Goal: Check status: Check status

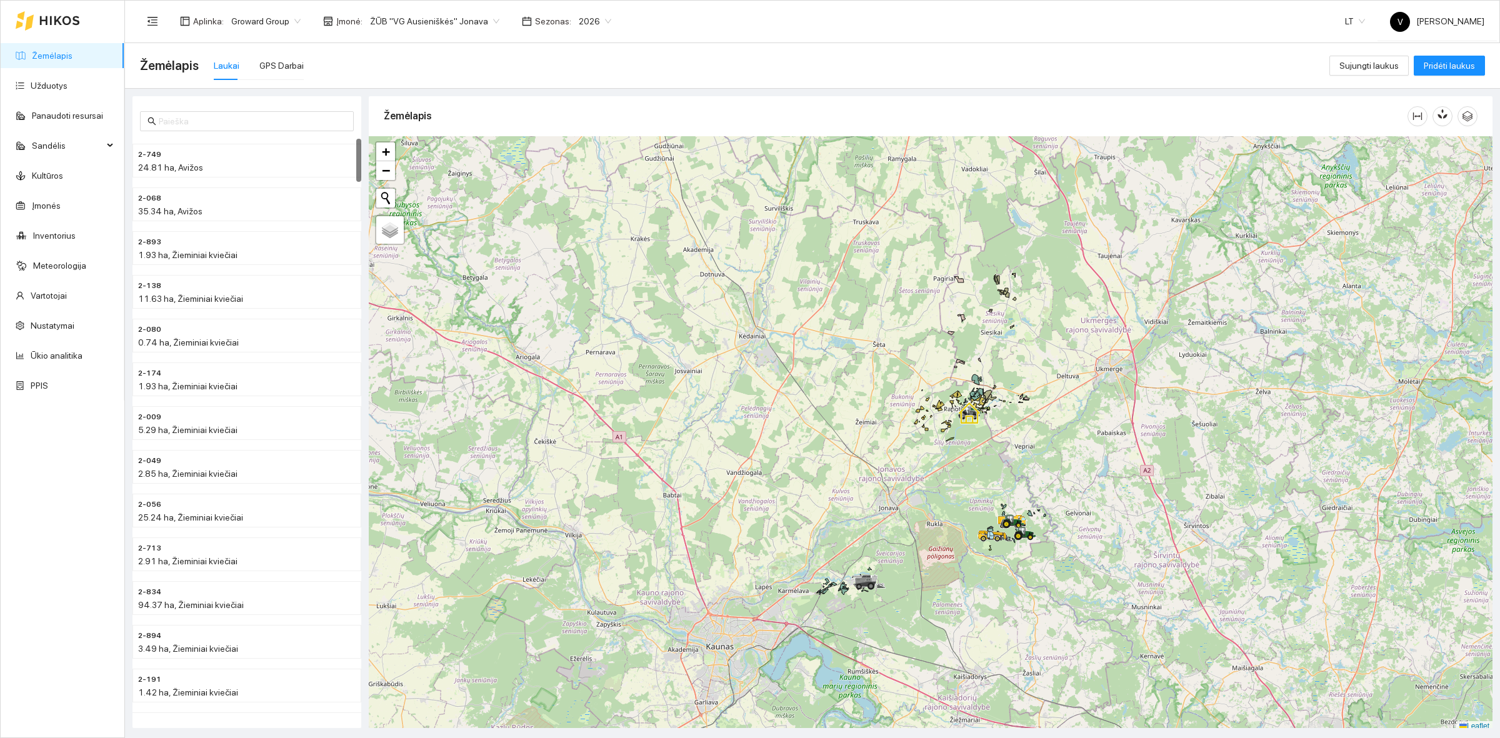
click at [433, 17] on span "ŽŪB "VG Ausieniškės" Jonava" at bounding box center [434, 21] width 129 height 19
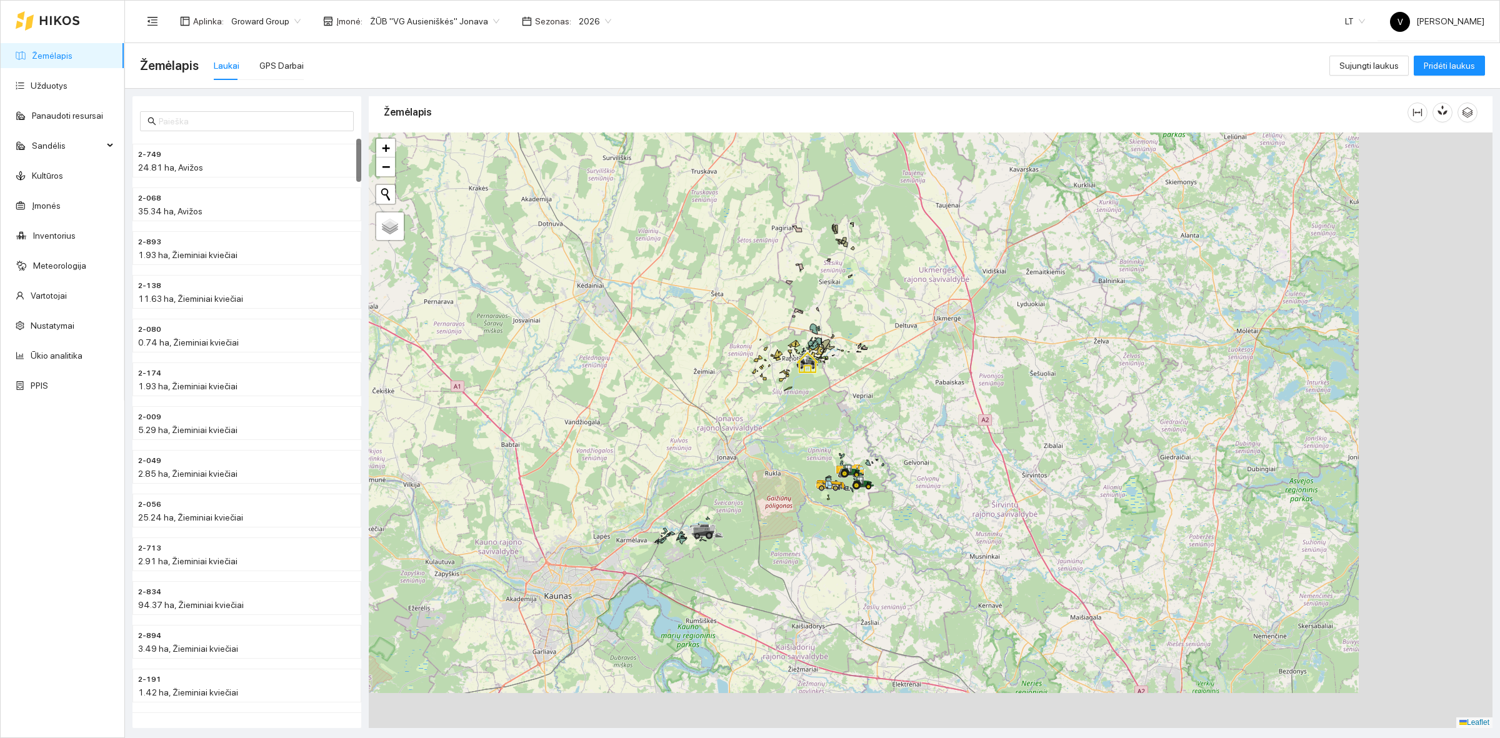
drag, startPoint x: 1044, startPoint y: 479, endPoint x: 816, endPoint y: 435, distance: 232.4
click at [877, 416] on div at bounding box center [931, 431] width 1124 height 596
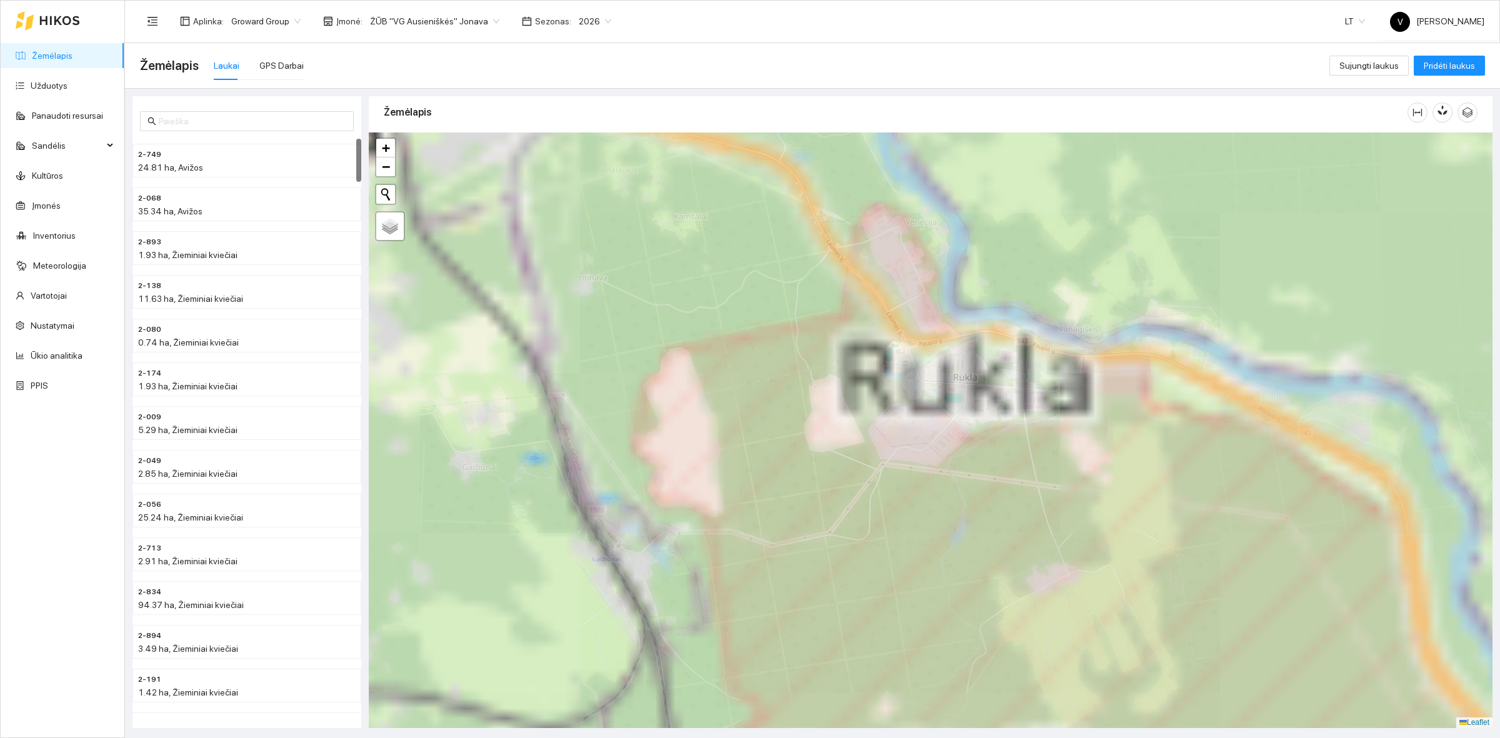
drag, startPoint x: 814, startPoint y: 504, endPoint x: 860, endPoint y: 458, distance: 65.4
click at [826, 495] on div at bounding box center [931, 431] width 1124 height 596
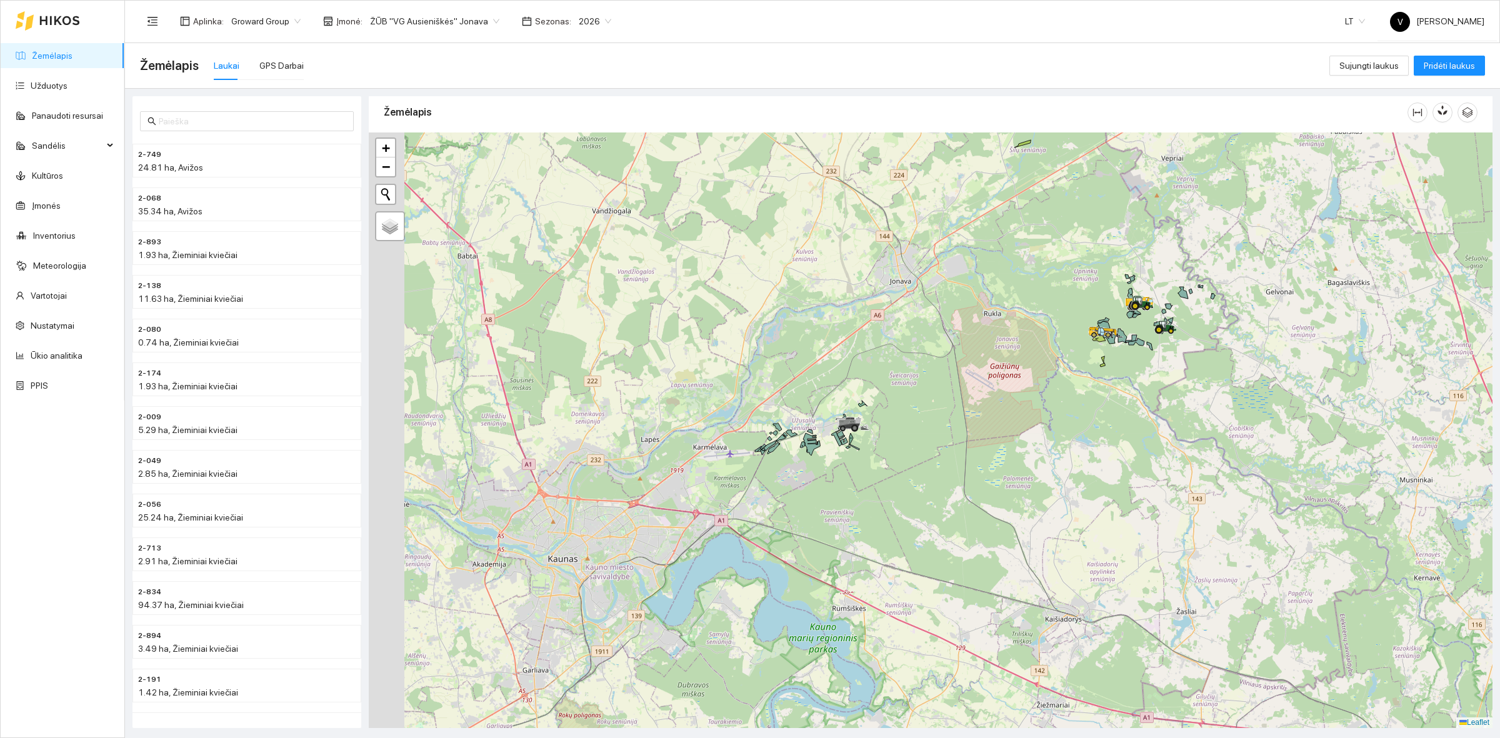
drag, startPoint x: 856, startPoint y: 510, endPoint x: 911, endPoint y: 419, distance: 106.2
click at [973, 376] on div at bounding box center [931, 431] width 1124 height 596
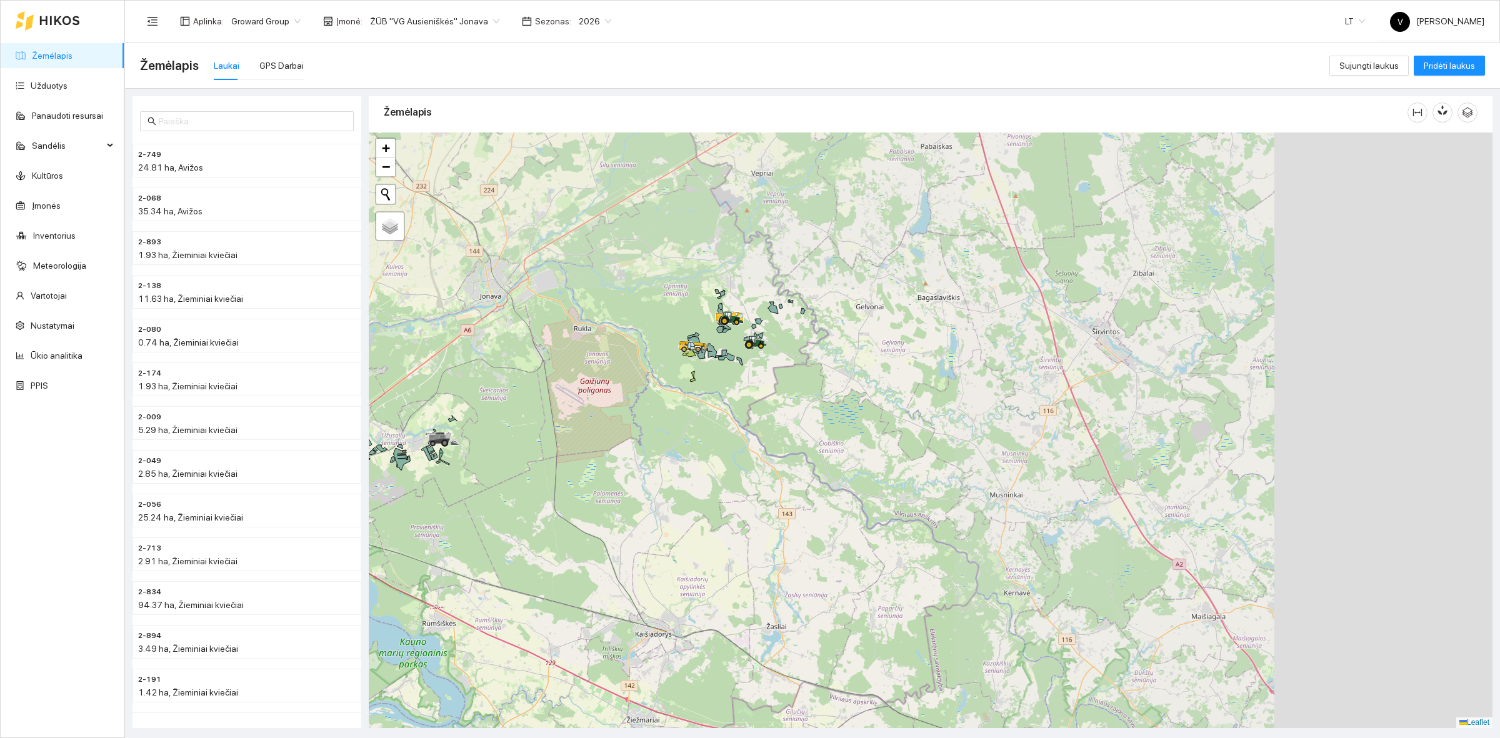
drag, startPoint x: 1080, startPoint y: 377, endPoint x: 652, endPoint y: 489, distance: 442.0
click at [645, 500] on div at bounding box center [931, 431] width 1124 height 596
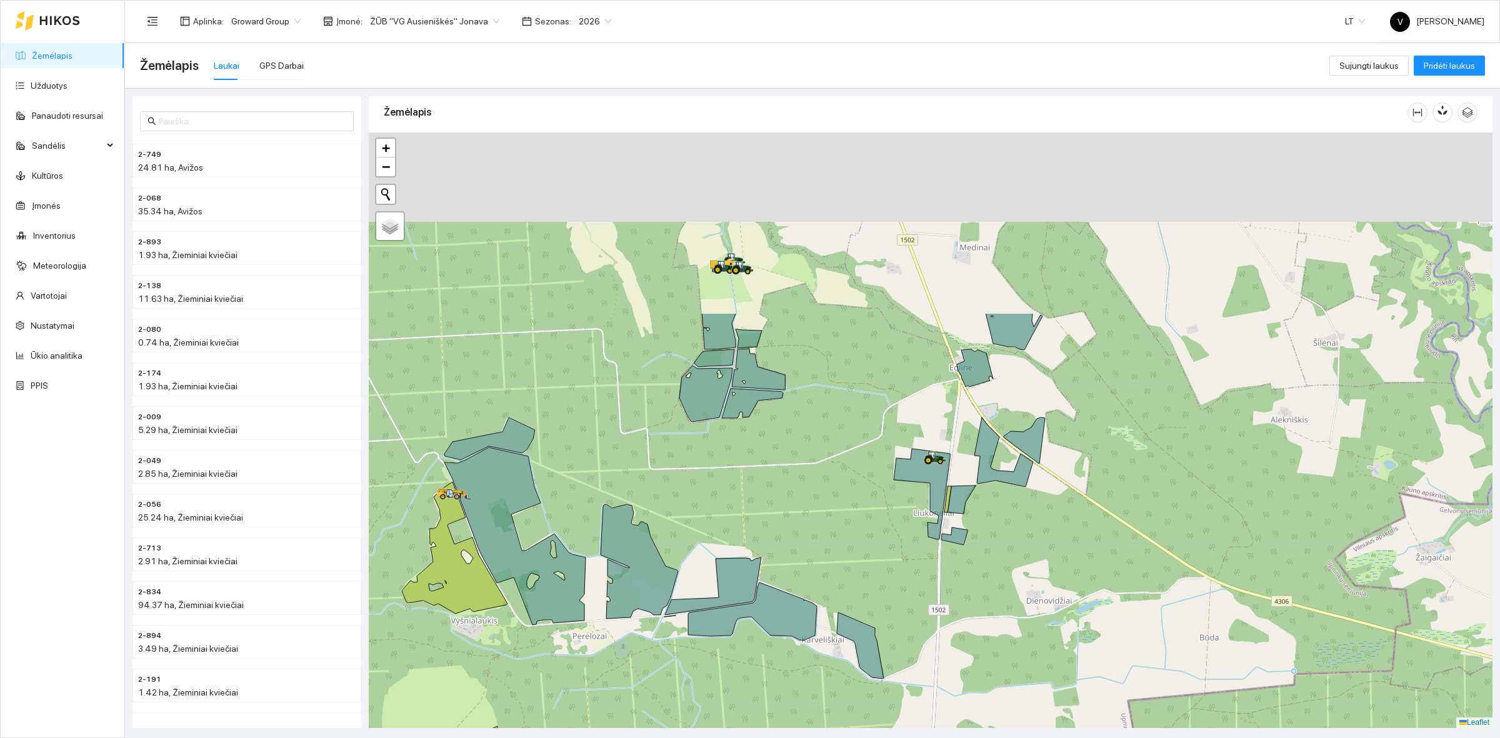
drag, startPoint x: 755, startPoint y: 258, endPoint x: 744, endPoint y: 544, distance: 286.5
click at [744, 544] on div at bounding box center [931, 431] width 1124 height 596
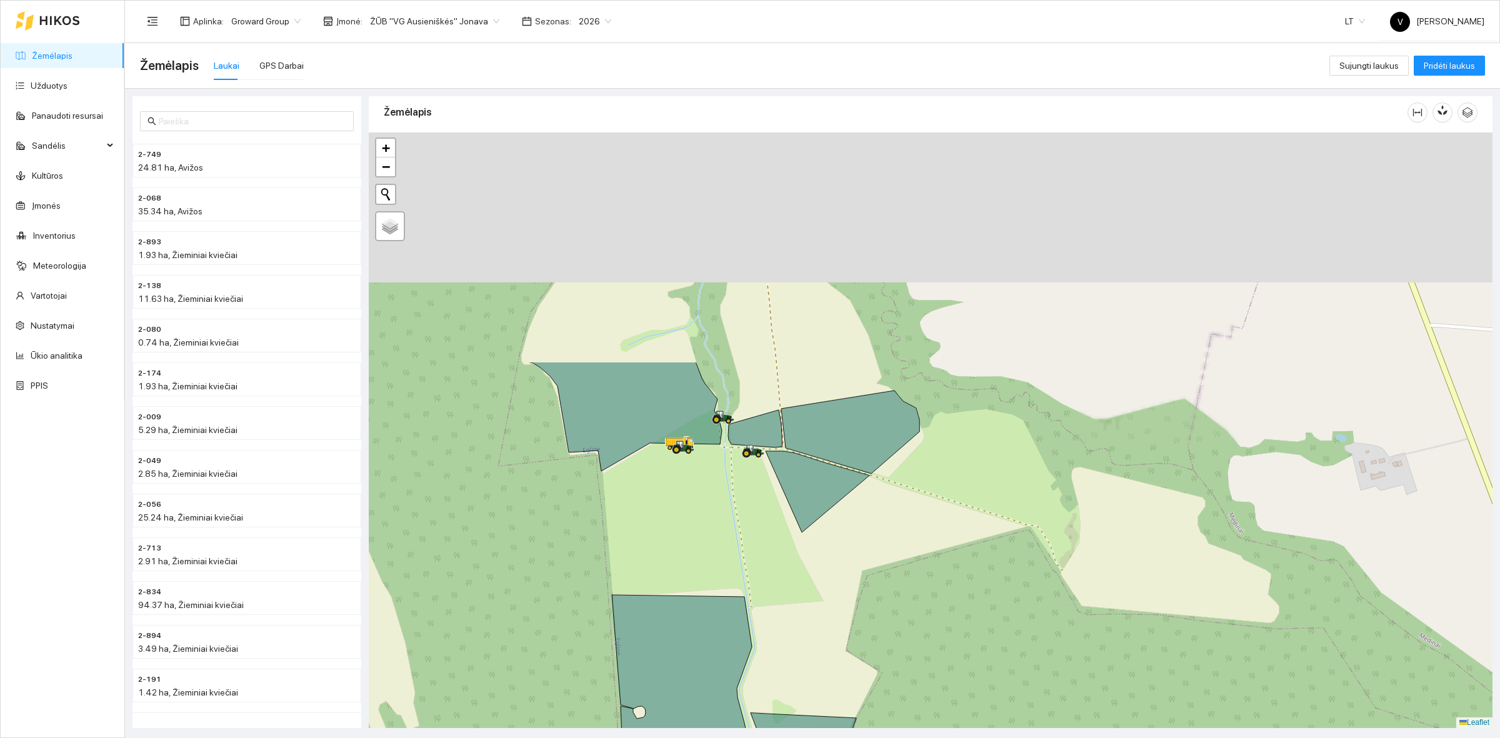
drag, startPoint x: 717, startPoint y: 491, endPoint x: 692, endPoint y: 603, distance: 114.7
click at [691, 619] on div at bounding box center [931, 431] width 1124 height 596
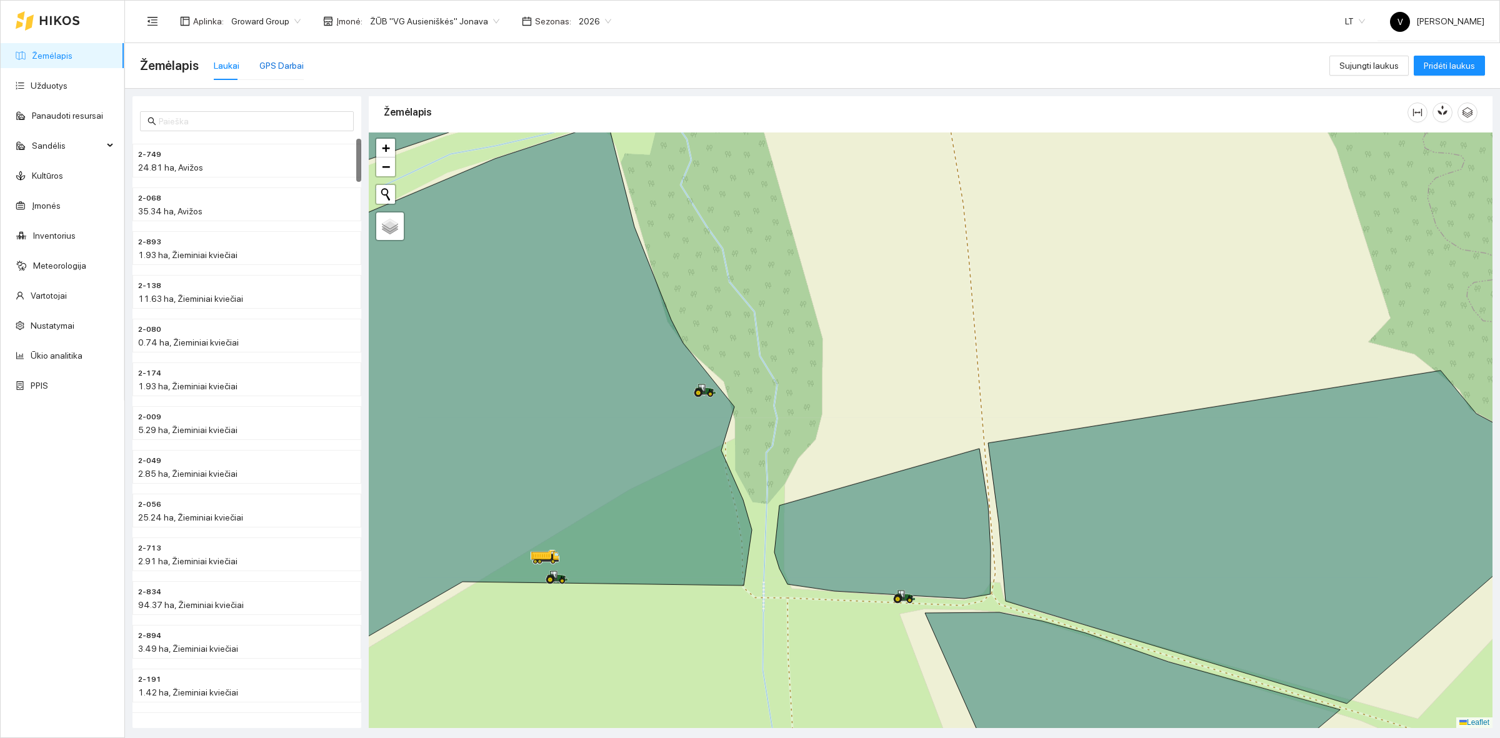
click at [285, 63] on div "GPS Darbai" at bounding box center [281, 66] width 44 height 14
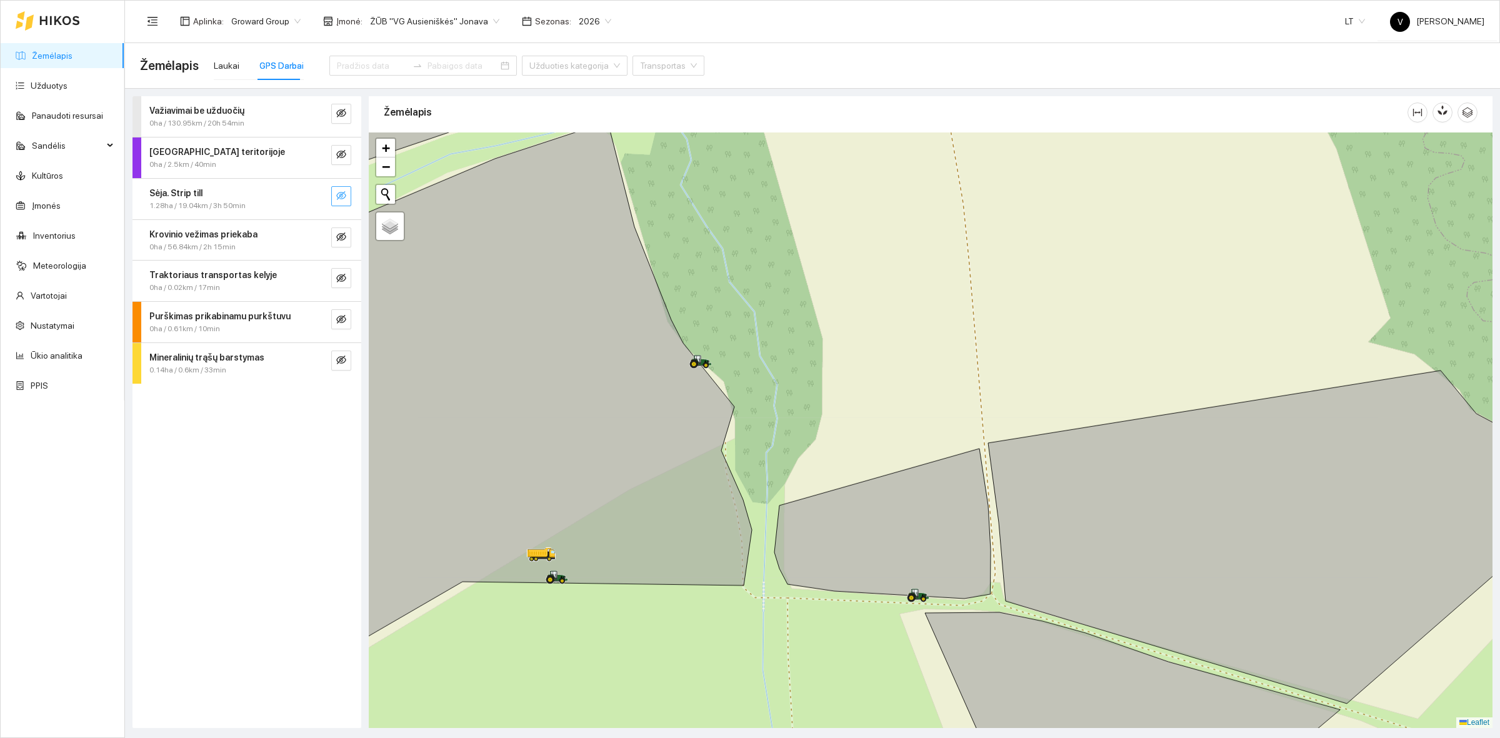
click at [341, 199] on icon "eye-invisible" at bounding box center [341, 195] width 10 height 9
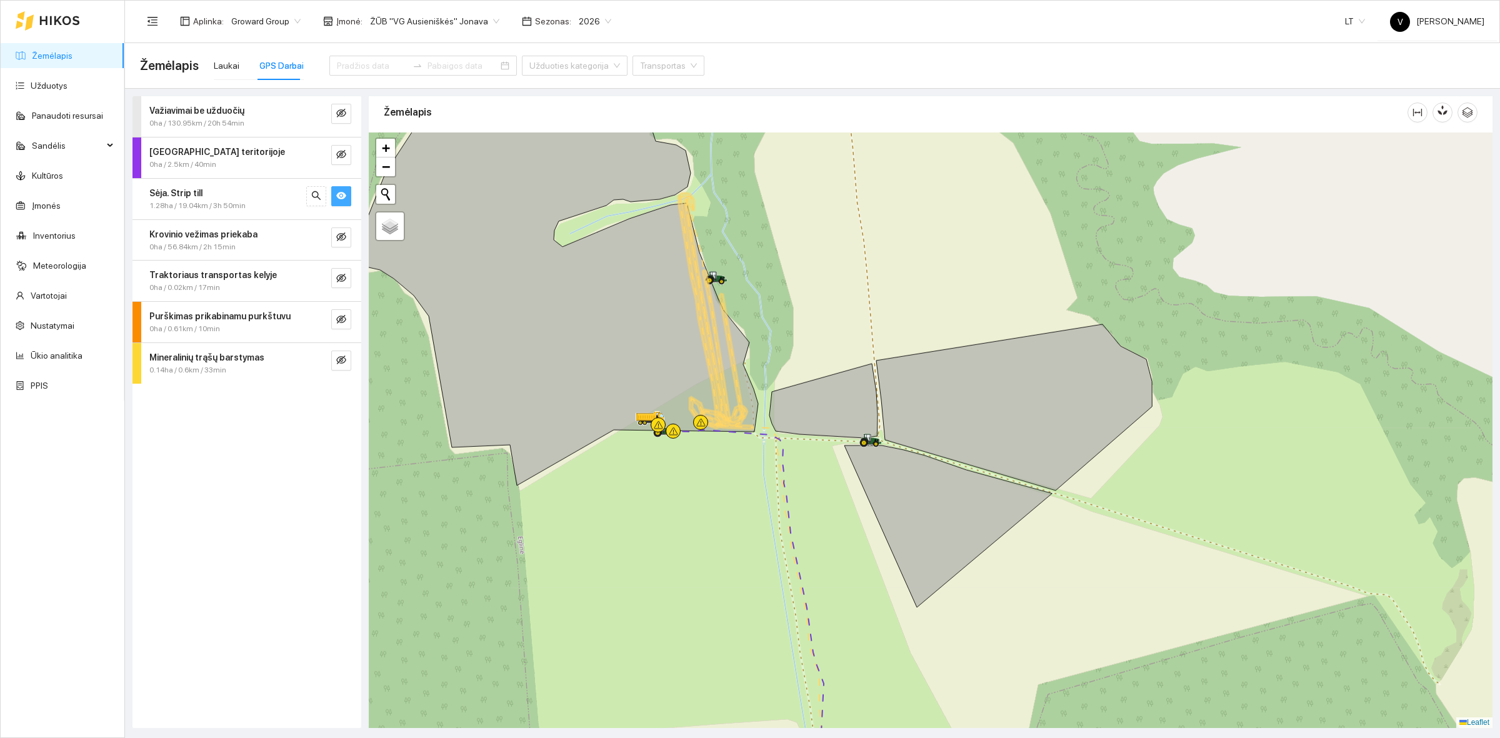
click at [345, 196] on icon "eye" at bounding box center [341, 196] width 10 height 8
click at [479, 58] on div at bounding box center [423, 66] width 188 height 20
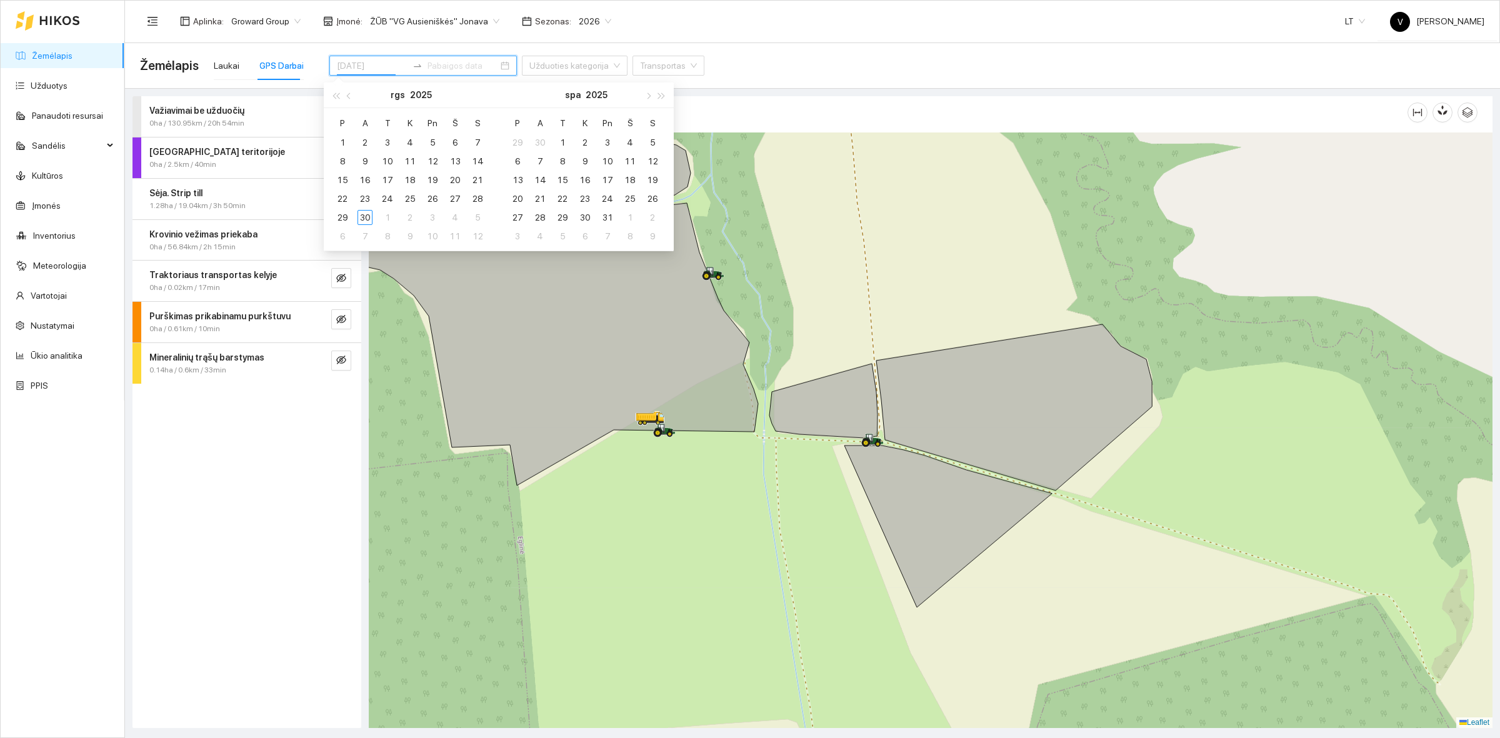
type input "[DATE]"
click at [338, 221] on div "29" at bounding box center [342, 217] width 15 height 15
type input "[DATE]"
click at [369, 216] on div "30" at bounding box center [365, 217] width 15 height 15
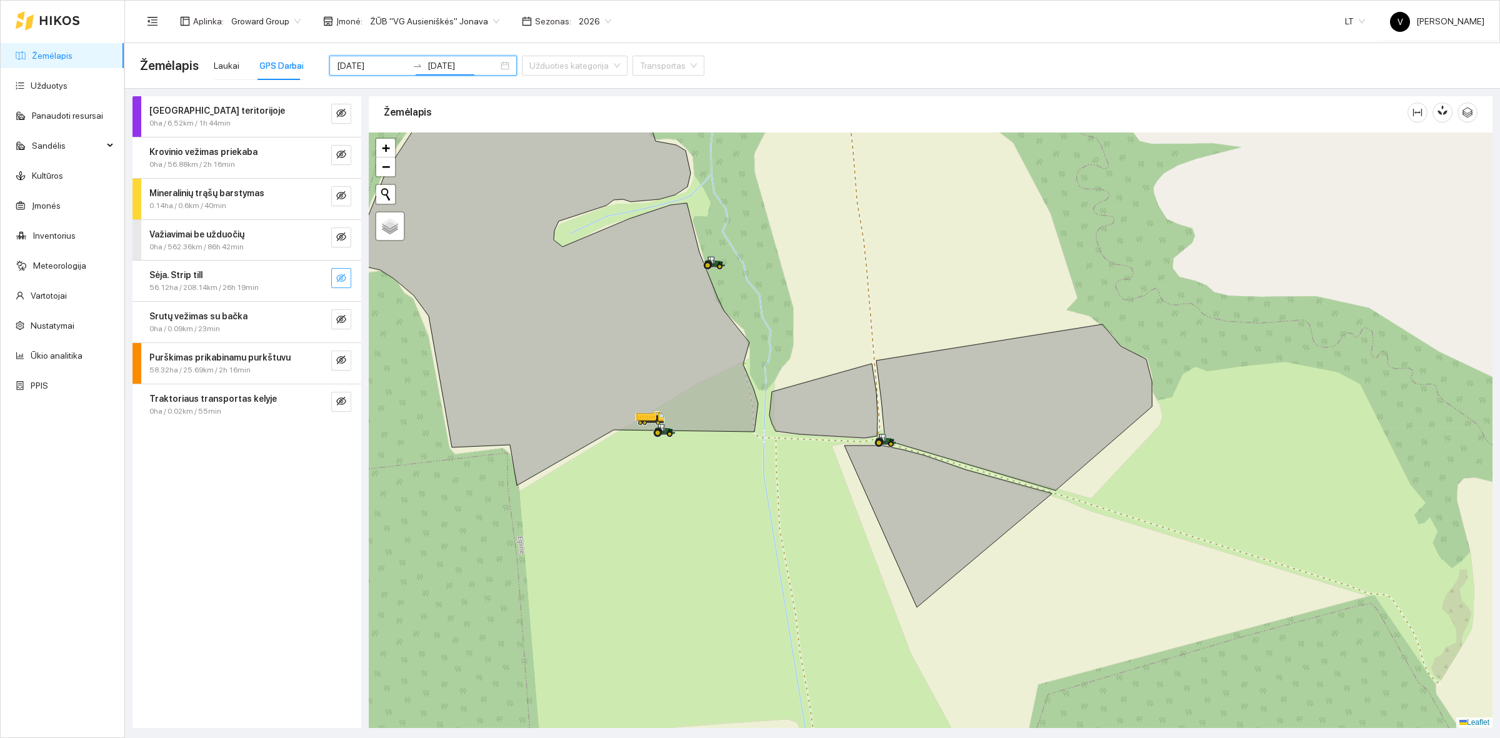
click at [339, 276] on icon "eye-invisible" at bounding box center [341, 278] width 10 height 9
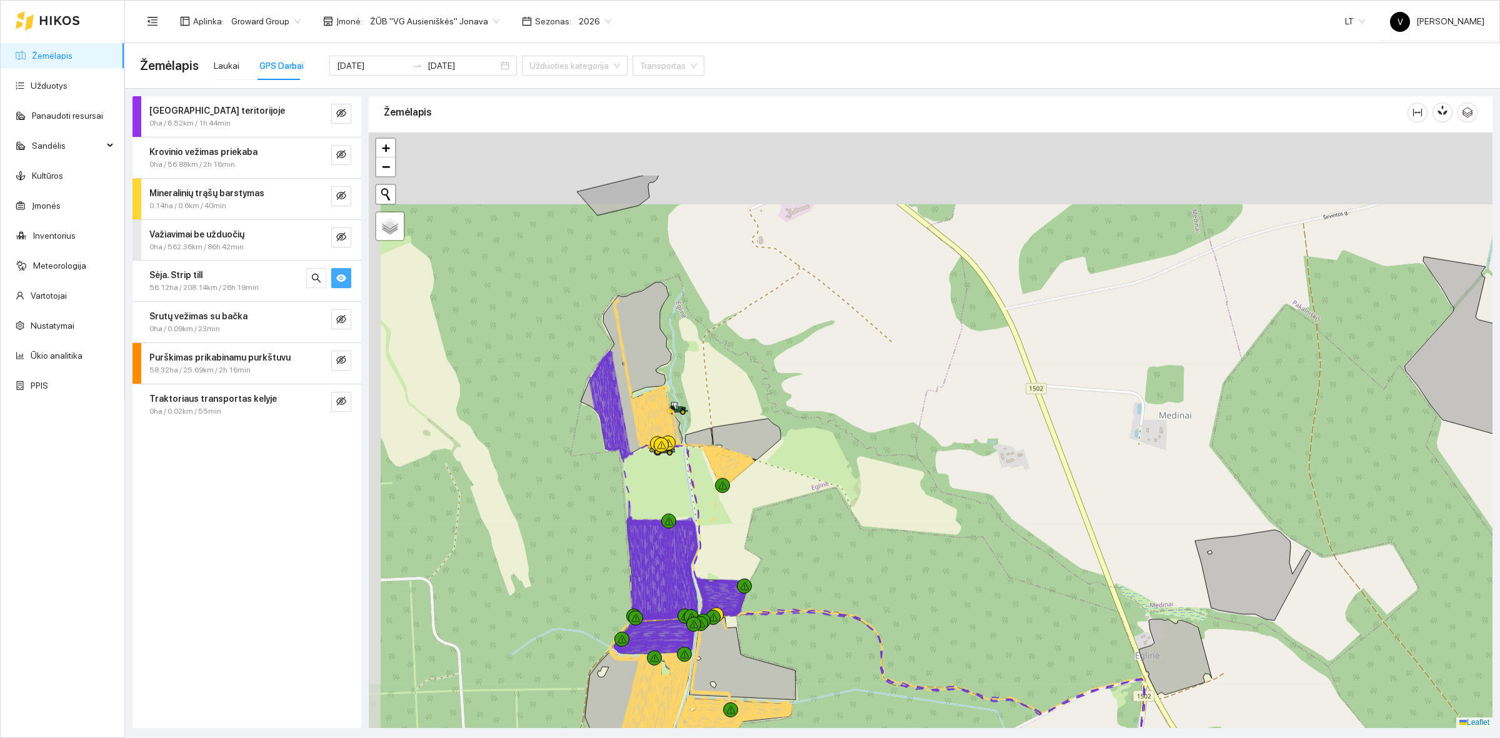
drag, startPoint x: 623, startPoint y: 404, endPoint x: 653, endPoint y: 501, distance: 100.8
click at [653, 501] on div at bounding box center [931, 431] width 1124 height 596
